Goal: Task Accomplishment & Management: Manage account settings

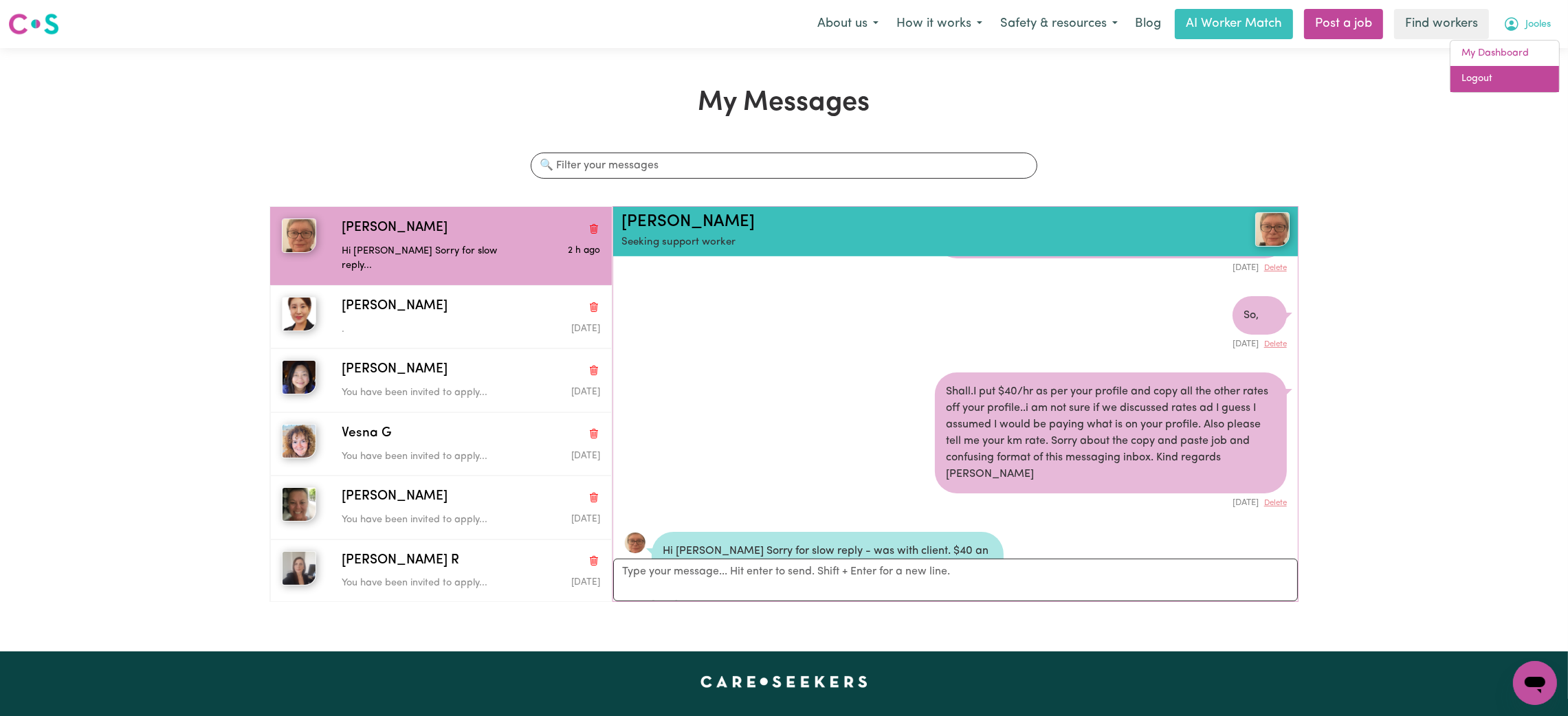
click at [1511, 84] on link "Logout" at bounding box center [1504, 79] width 109 height 26
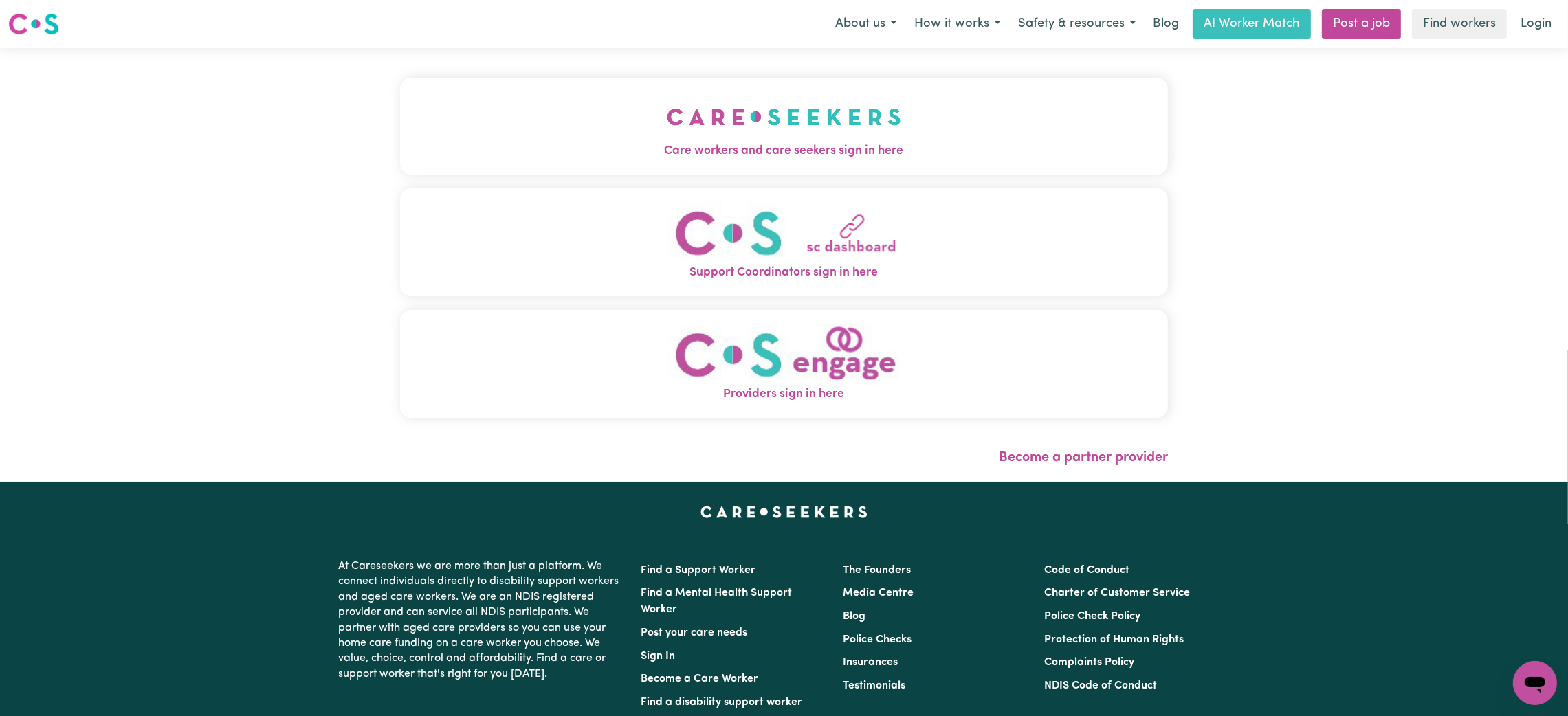
drag, startPoint x: 1517, startPoint y: 26, endPoint x: 1409, endPoint y: 49, distance: 110.4
click at [1517, 26] on link "Login" at bounding box center [1535, 24] width 47 height 30
click at [784, 129] on img "Care workers and care seekers sign in here" at bounding box center [784, 116] width 234 height 51
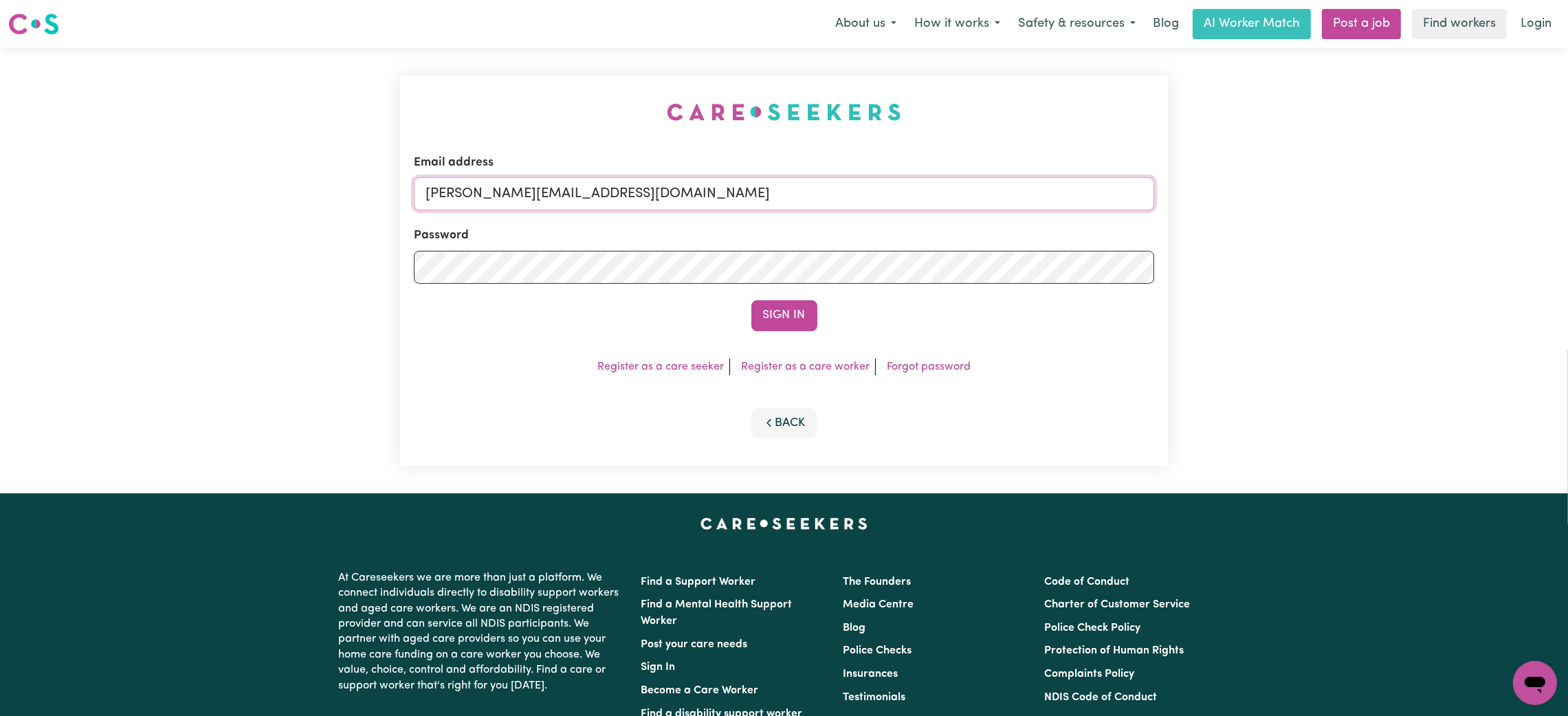
click at [682, 184] on input "[PERSON_NAME][EMAIL_ADDRESS][DOMAIN_NAME]" at bounding box center [784, 194] width 740 height 33
drag, startPoint x: 500, startPoint y: 189, endPoint x: 984, endPoint y: 192, distance: 484.0
click at [980, 191] on input "[EMAIL_ADDRESS][PERSON_NAME][DOMAIN_NAME]" at bounding box center [784, 194] width 740 height 33
type input "superuser~[PERSON_NAME][EMAIL_ADDRESS][DOMAIN_NAME]"
click at [751, 300] on button "Sign In" at bounding box center [784, 315] width 66 height 30
